Goal: Check status: Check status

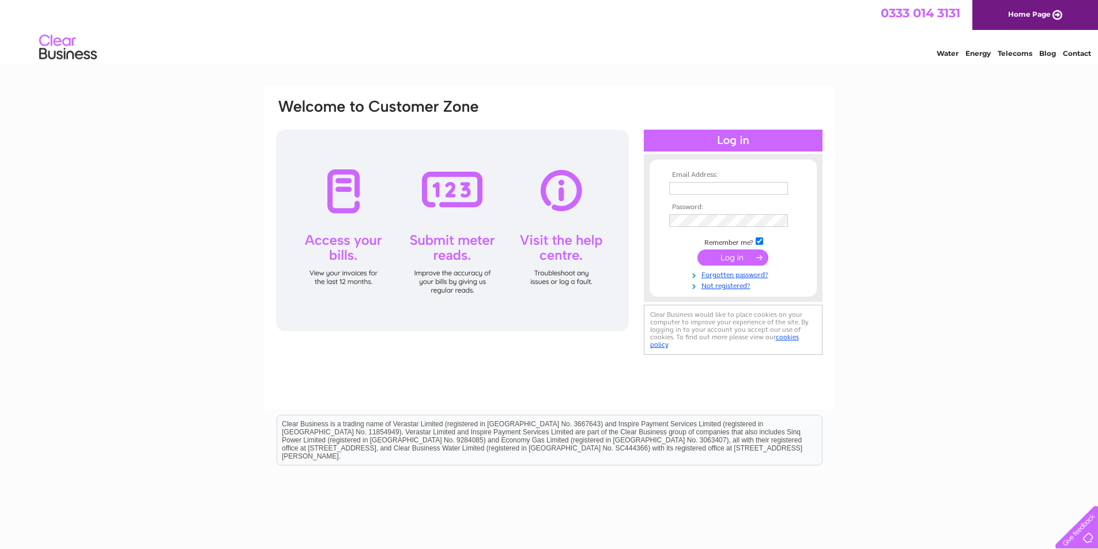
click at [716, 188] on input "text" at bounding box center [728, 188] width 119 height 13
type input "sales@ritepriceltd.com"
click at [710, 263] on input "submit" at bounding box center [732, 259] width 71 height 16
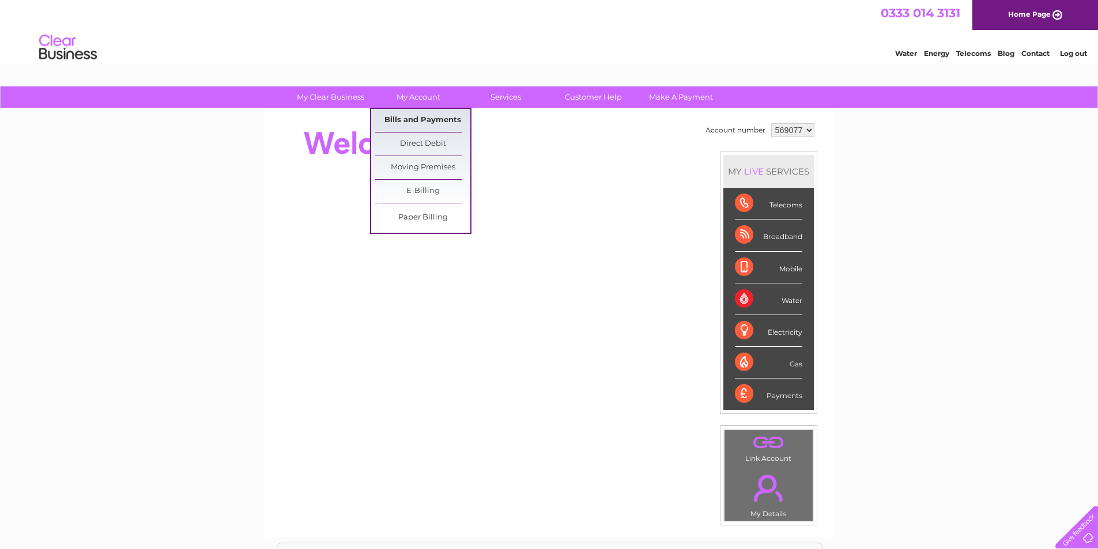
click at [435, 112] on link "Bills and Payments" at bounding box center [422, 120] width 95 height 23
click at [404, 117] on link "Bills and Payments" at bounding box center [422, 120] width 95 height 23
